Goal: Information Seeking & Learning: Find specific fact

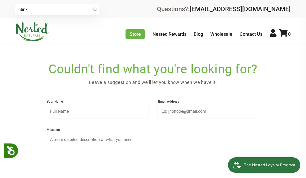
click at [38, 4] on input "Sink" at bounding box center [57, 9] width 84 height 11
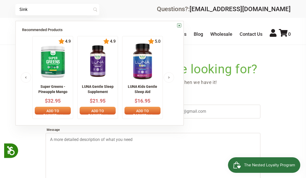
click at [67, 8] on input "Sink" at bounding box center [57, 9] width 84 height 11
type input "S"
type input "[PERSON_NAME]"
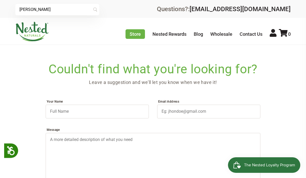
click at [79, 11] on input "[PERSON_NAME]" at bounding box center [57, 9] width 84 height 11
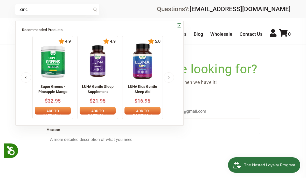
type input "Zinc"
